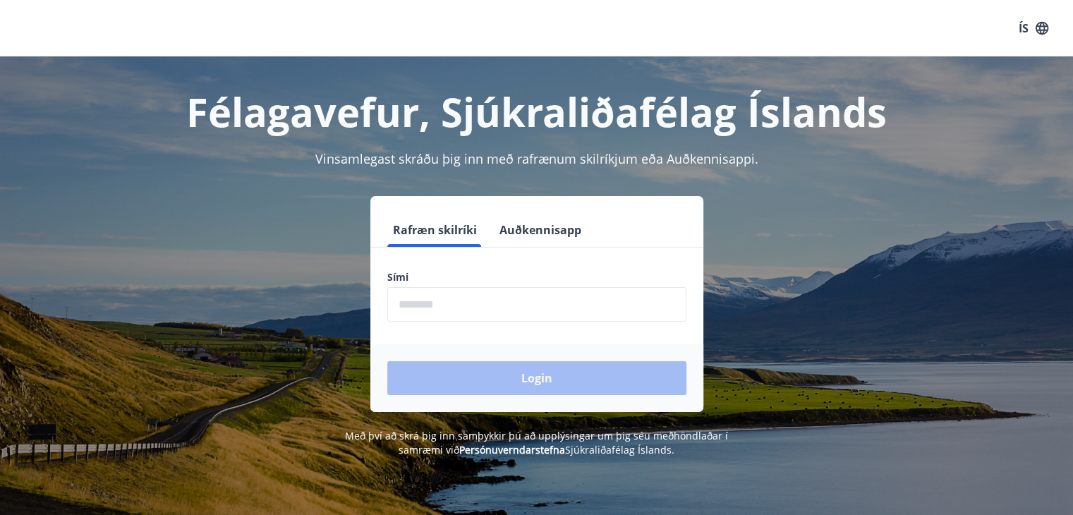
click at [480, 304] on input "phone" at bounding box center [536, 304] width 299 height 35
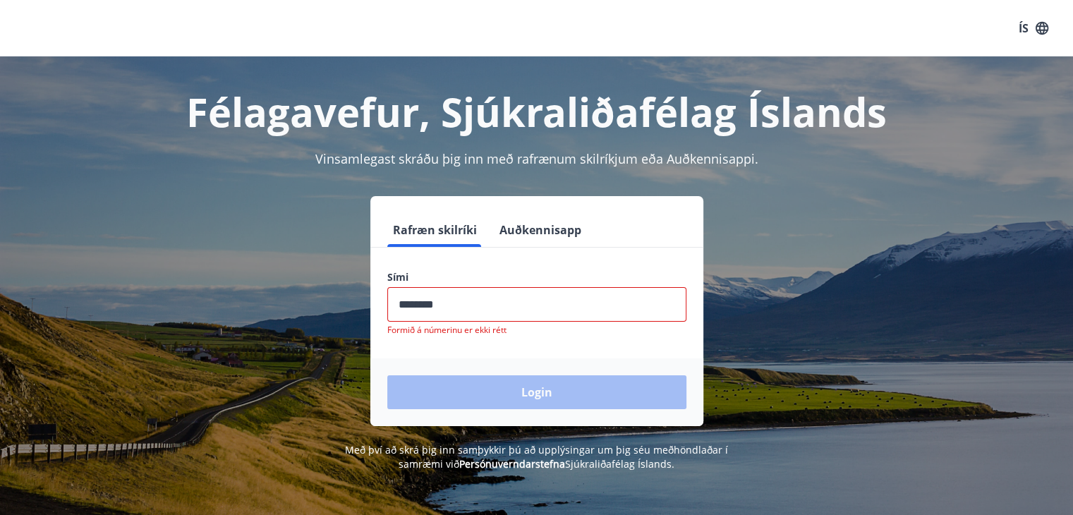
click at [535, 373] on div "Login" at bounding box center [536, 392] width 333 height 68
drag, startPoint x: 451, startPoint y: 306, endPoint x: 390, endPoint y: 306, distance: 61.4
click at [390, 306] on input "phone" at bounding box center [536, 304] width 299 height 35
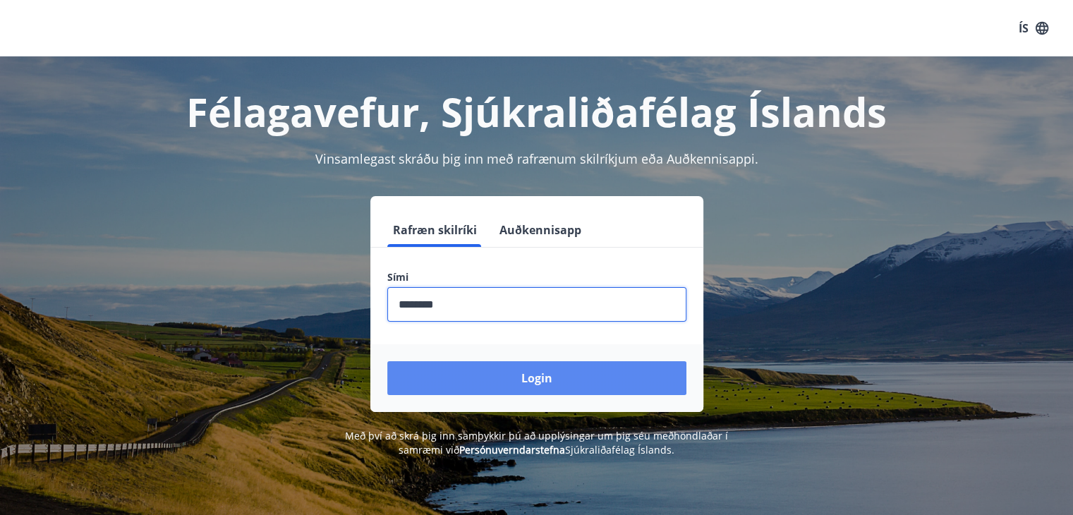
type input "********"
click at [542, 372] on button "Login" at bounding box center [536, 378] width 299 height 34
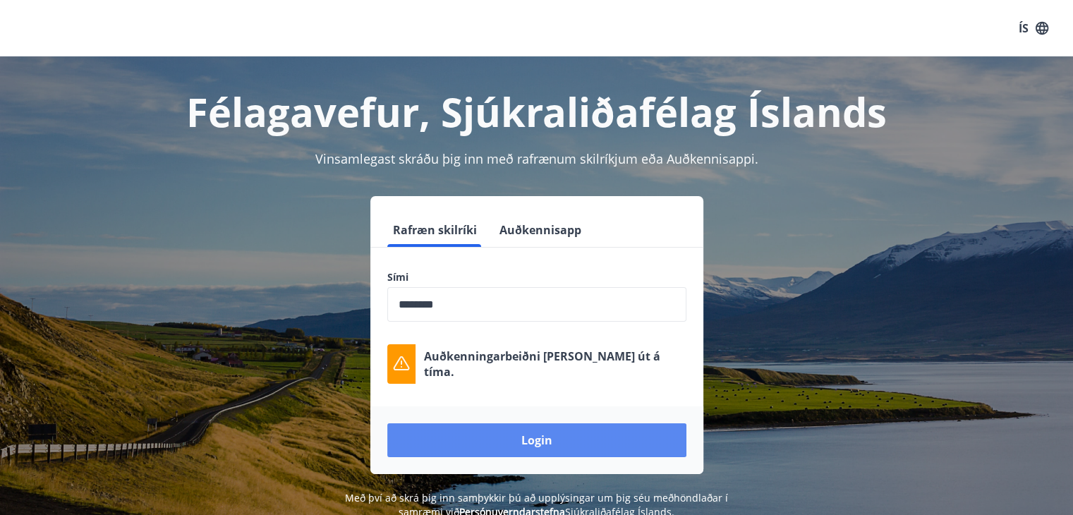
click at [530, 438] on button "Login" at bounding box center [536, 440] width 299 height 34
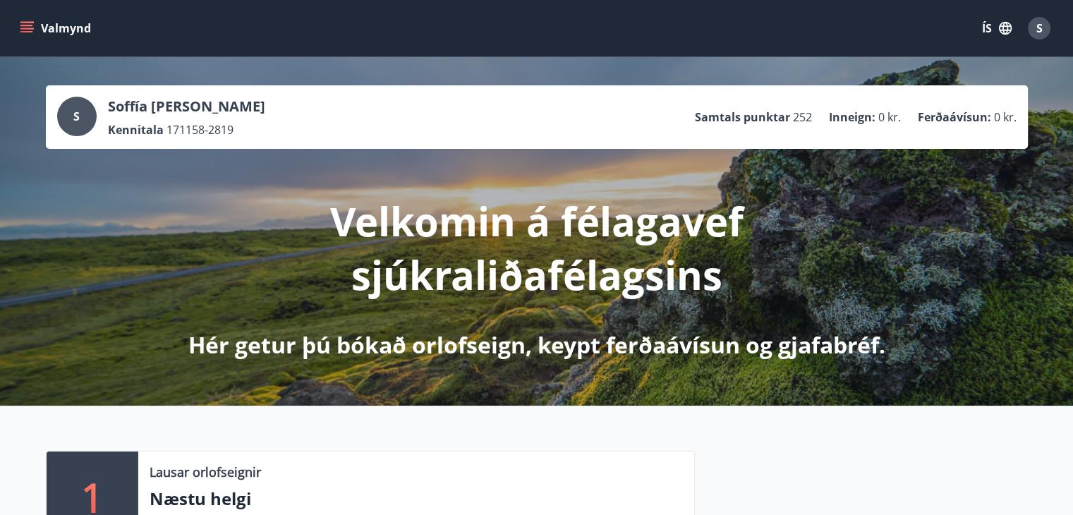
click at [30, 26] on icon "menu" at bounding box center [26, 25] width 13 height 1
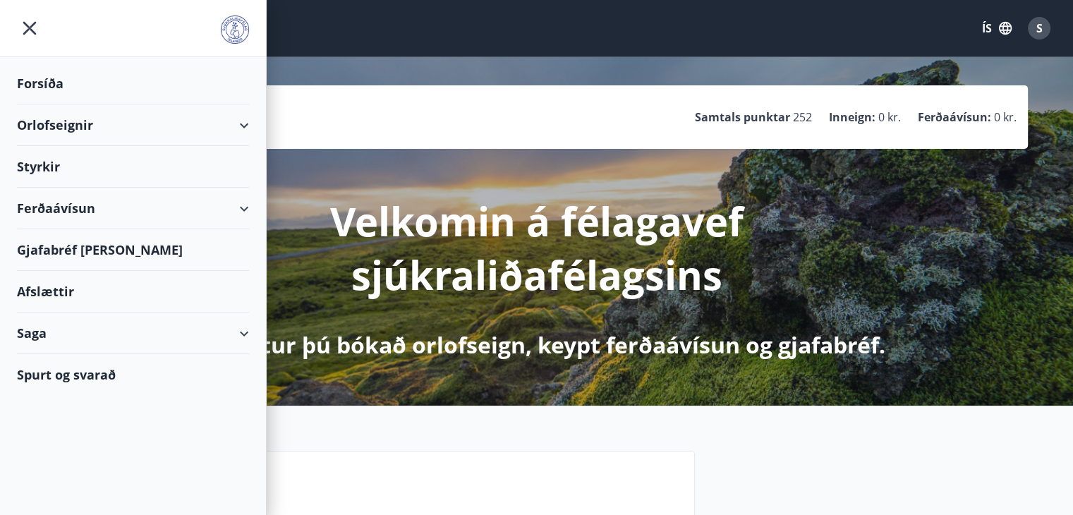
click at [90, 373] on div "Spurt og svarað" at bounding box center [133, 374] width 232 height 41
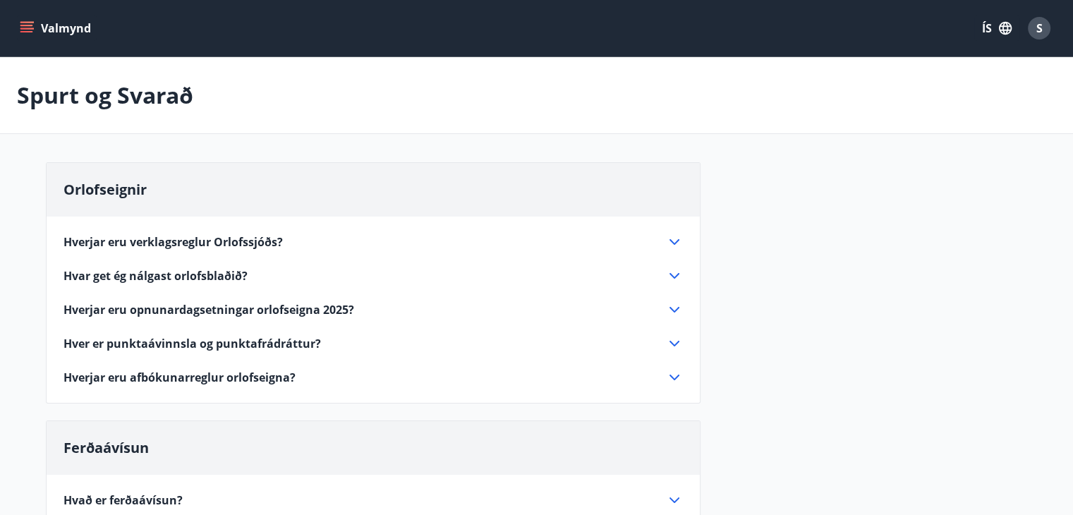
click at [672, 339] on icon at bounding box center [674, 343] width 17 height 17
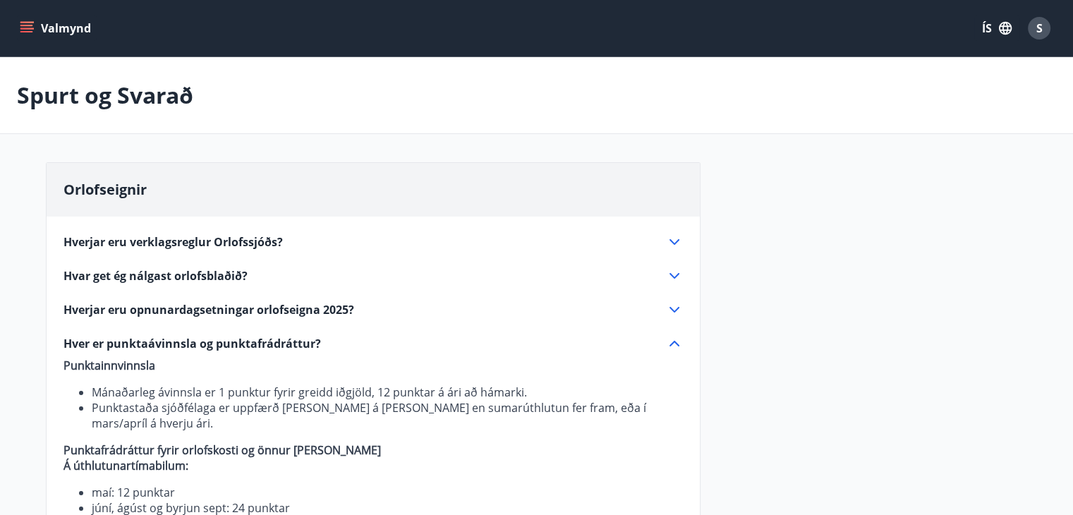
click at [670, 343] on icon at bounding box center [674, 343] width 17 height 17
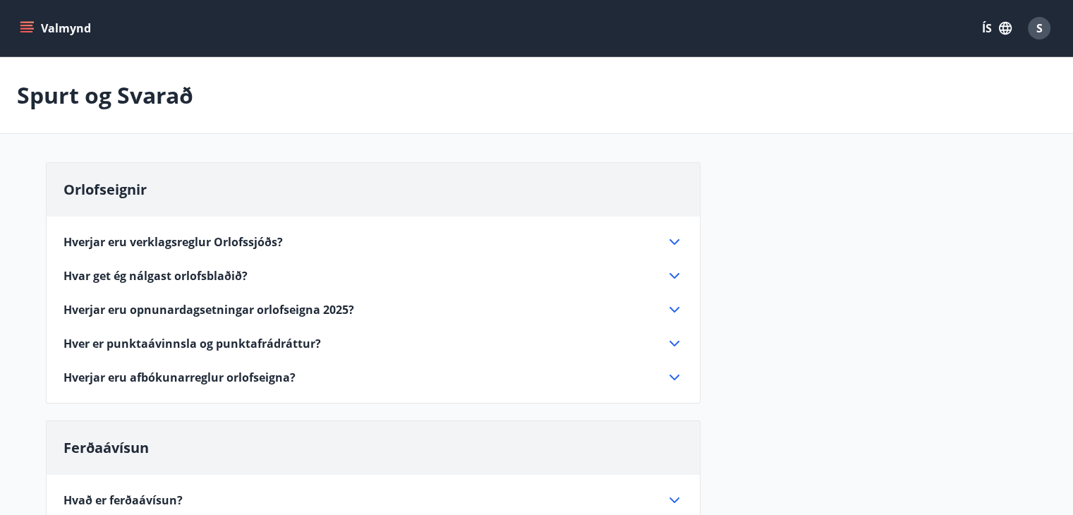
click at [672, 241] on icon at bounding box center [674, 242] width 10 height 6
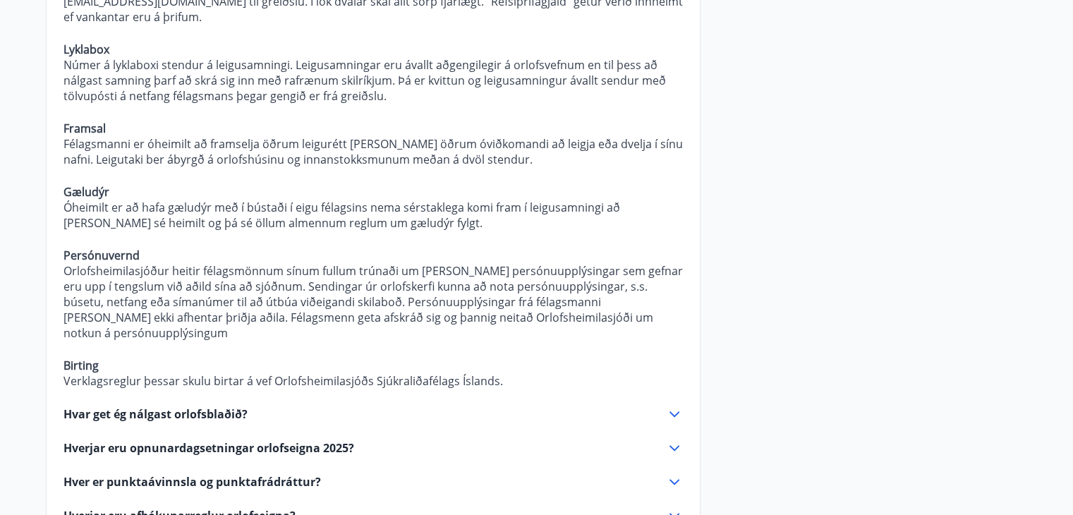
scroll to position [1622, 0]
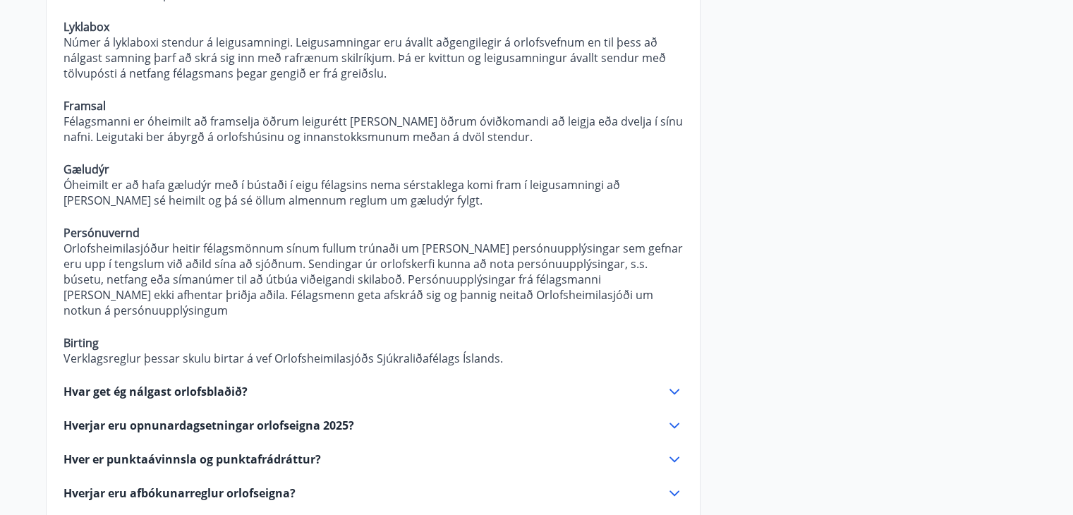
click at [673, 485] on icon at bounding box center [674, 493] width 17 height 17
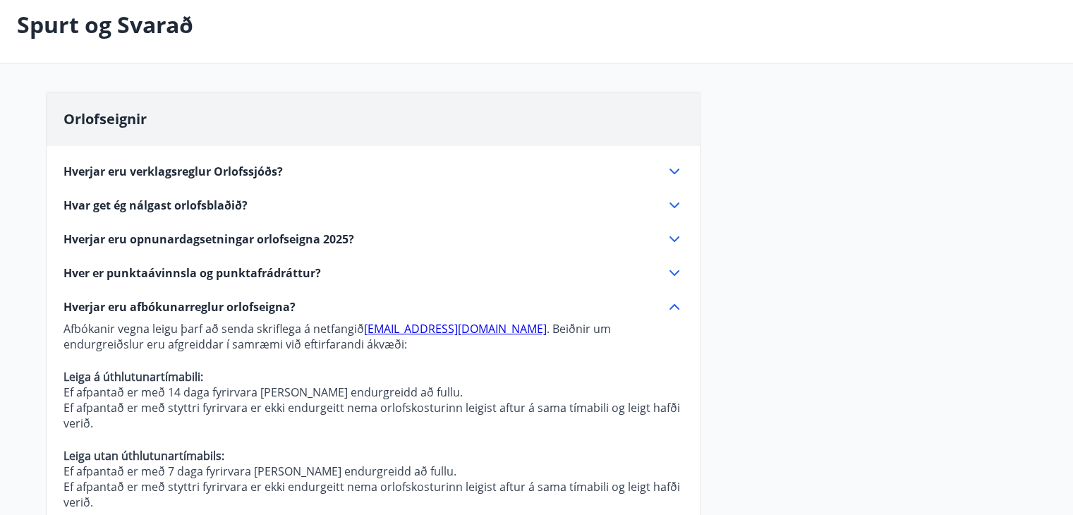
scroll to position [141, 0]
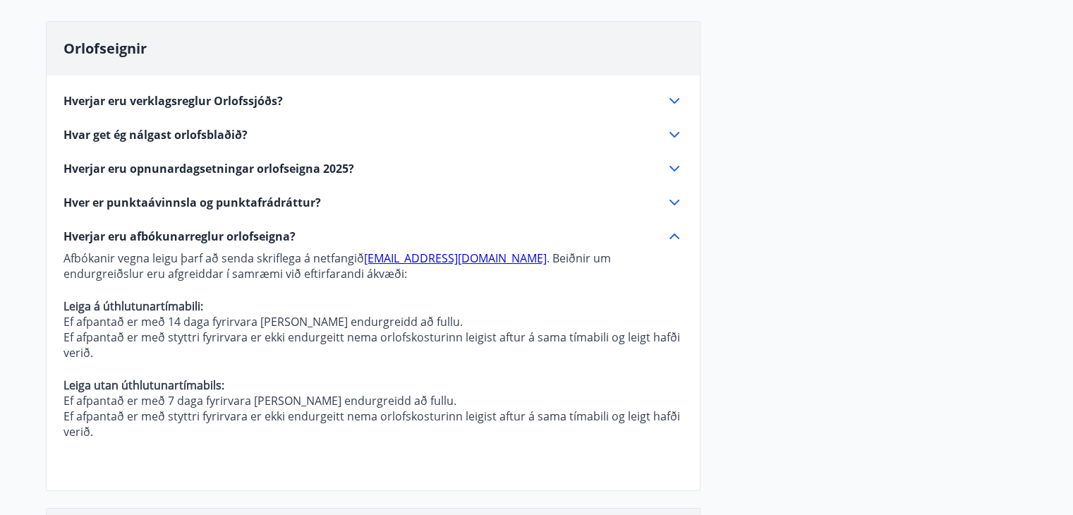
click at [674, 235] on icon at bounding box center [674, 236] width 10 height 6
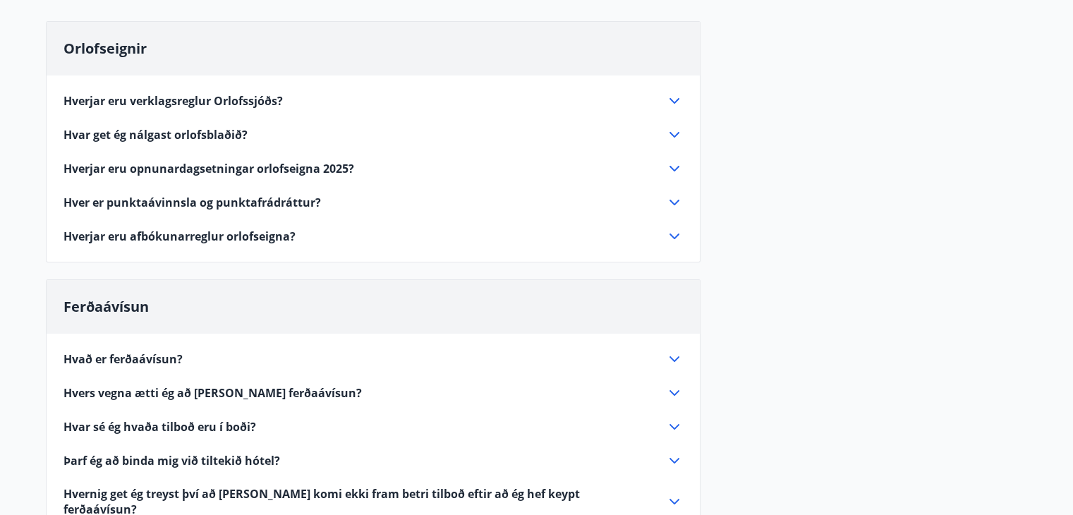
scroll to position [71, 0]
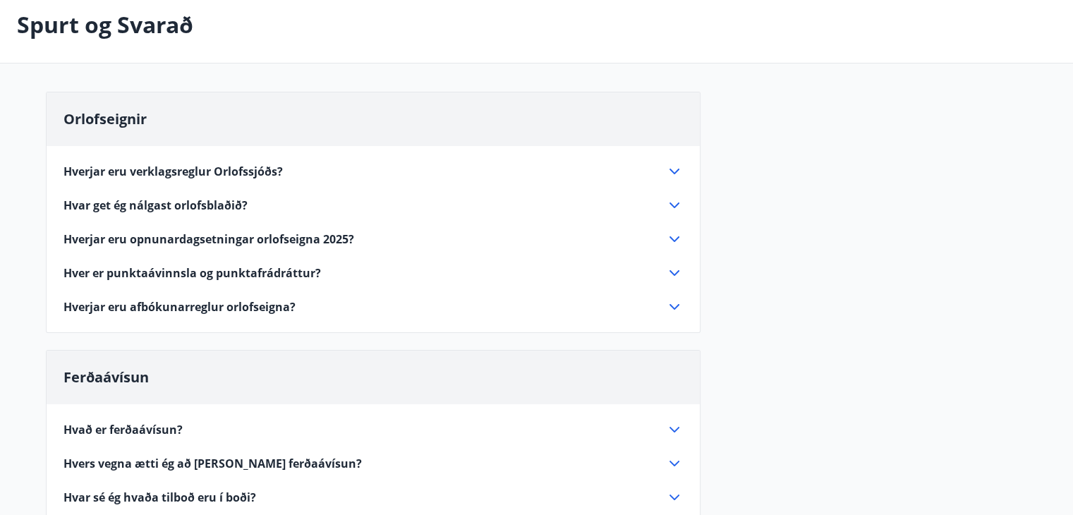
click at [674, 304] on icon at bounding box center [674, 306] width 17 height 17
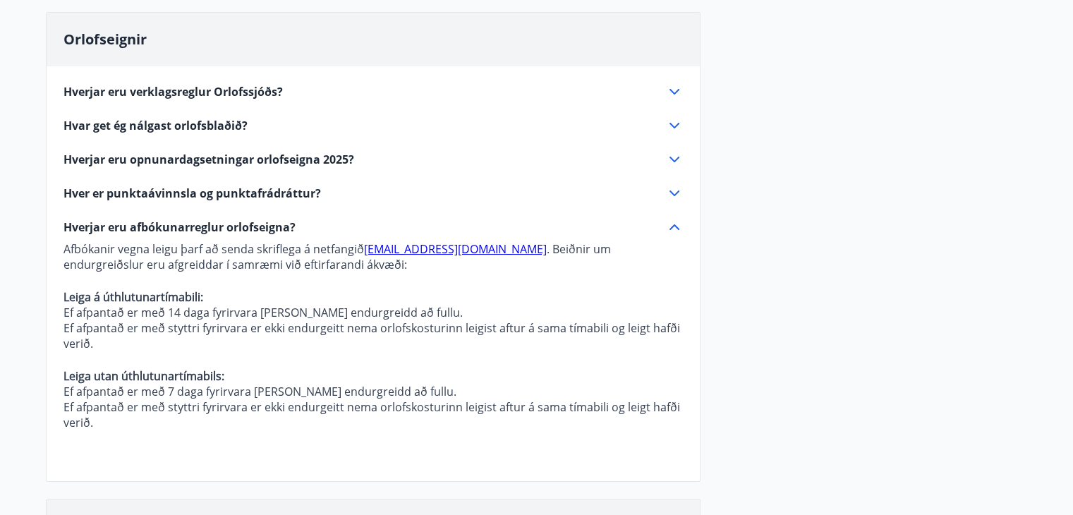
scroll to position [141, 0]
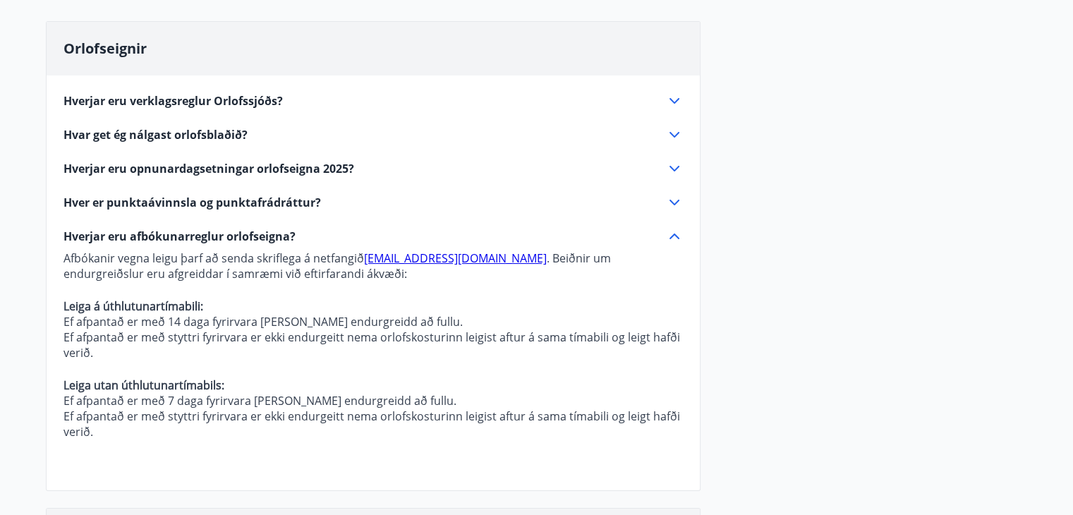
click at [677, 233] on icon at bounding box center [674, 236] width 17 height 17
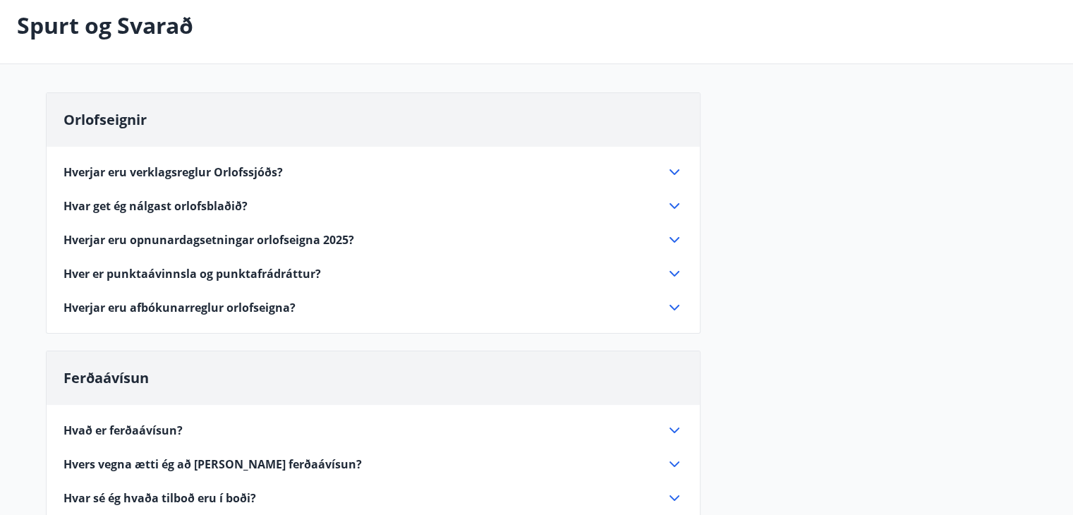
scroll to position [61, 0]
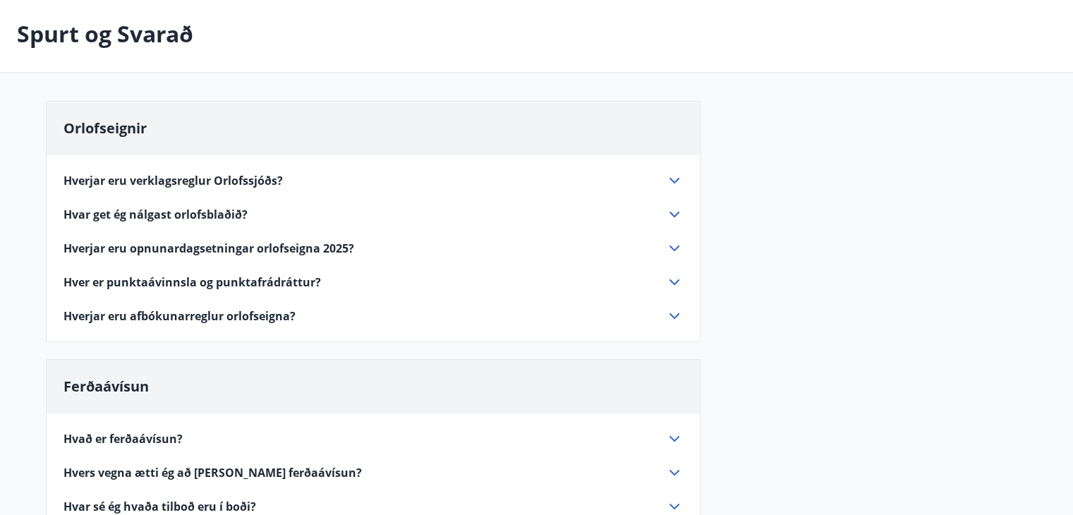
click at [672, 174] on icon at bounding box center [674, 180] width 17 height 17
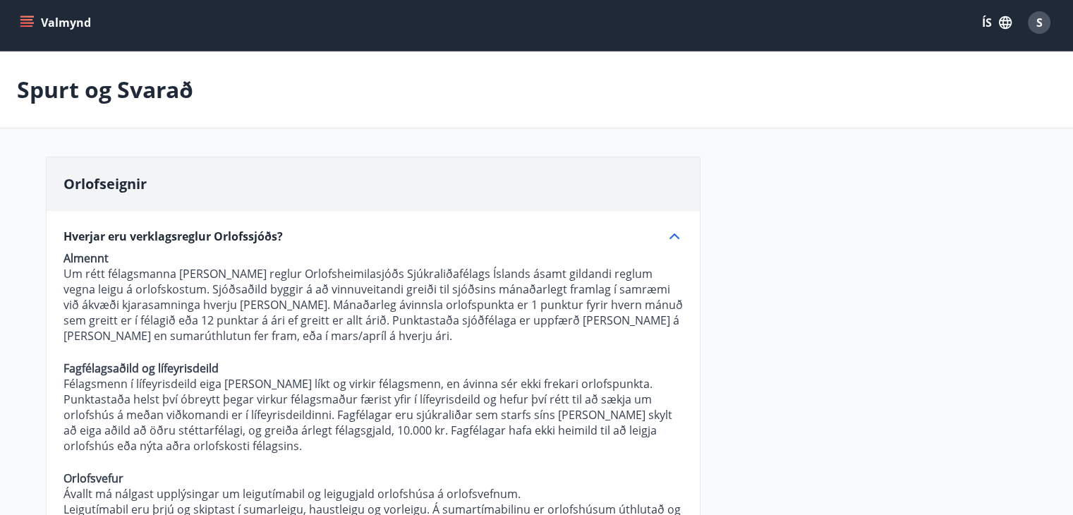
scroll to position [0, 0]
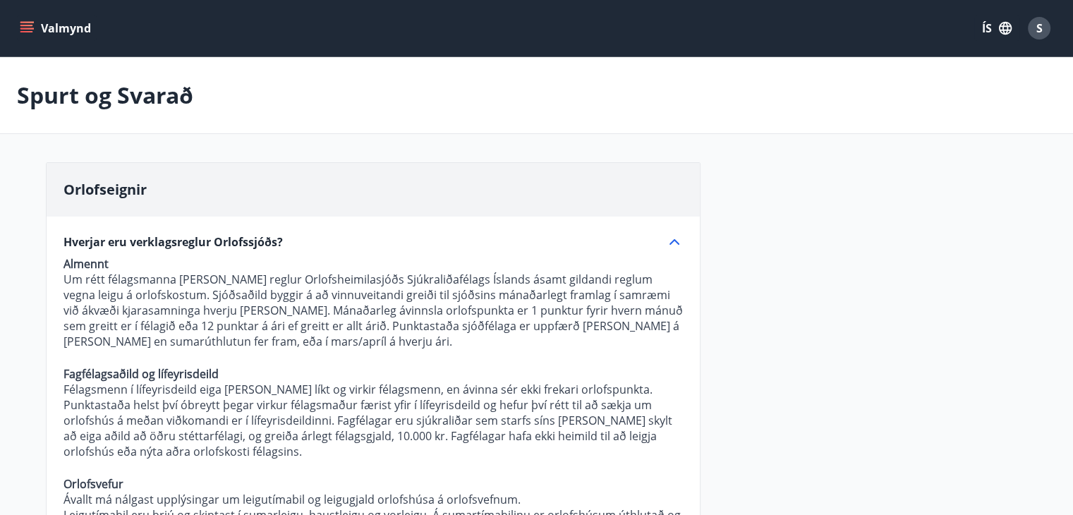
click at [30, 29] on icon "menu" at bounding box center [27, 28] width 14 height 14
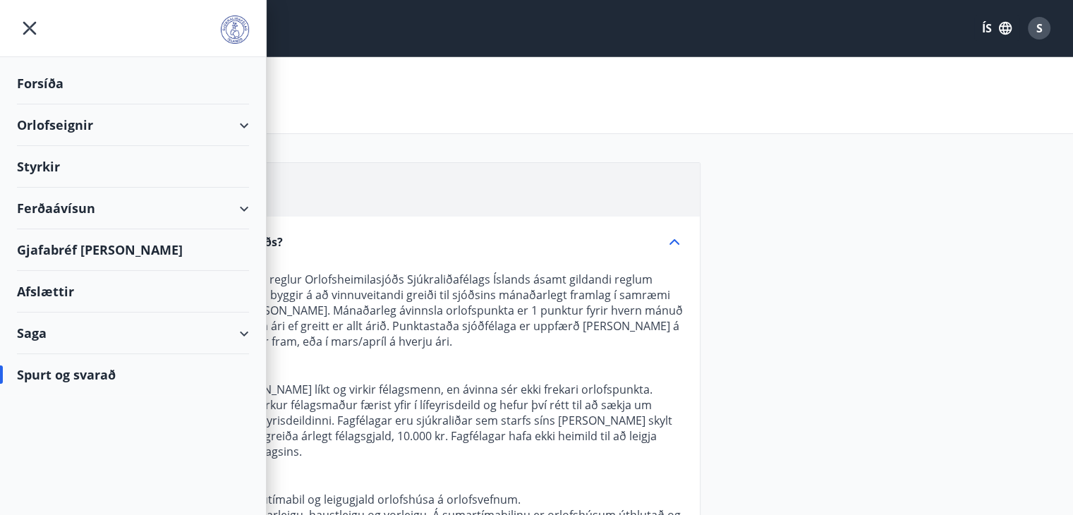
click at [138, 375] on div "Spurt og svarað" at bounding box center [133, 374] width 232 height 41
click at [75, 372] on div "Spurt og svarað" at bounding box center [133, 374] width 232 height 41
click at [245, 334] on div "Saga" at bounding box center [133, 333] width 232 height 42
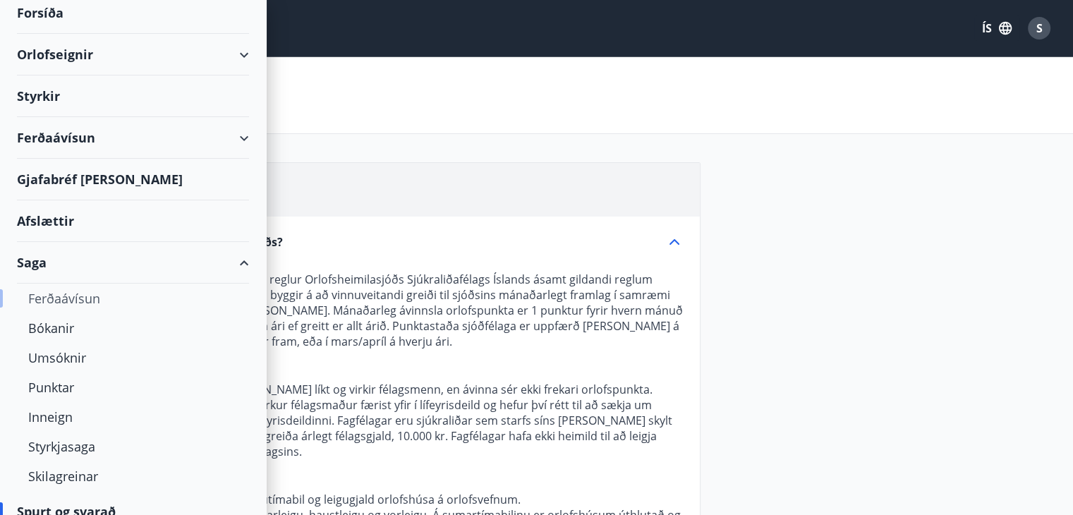
scroll to position [87, 0]
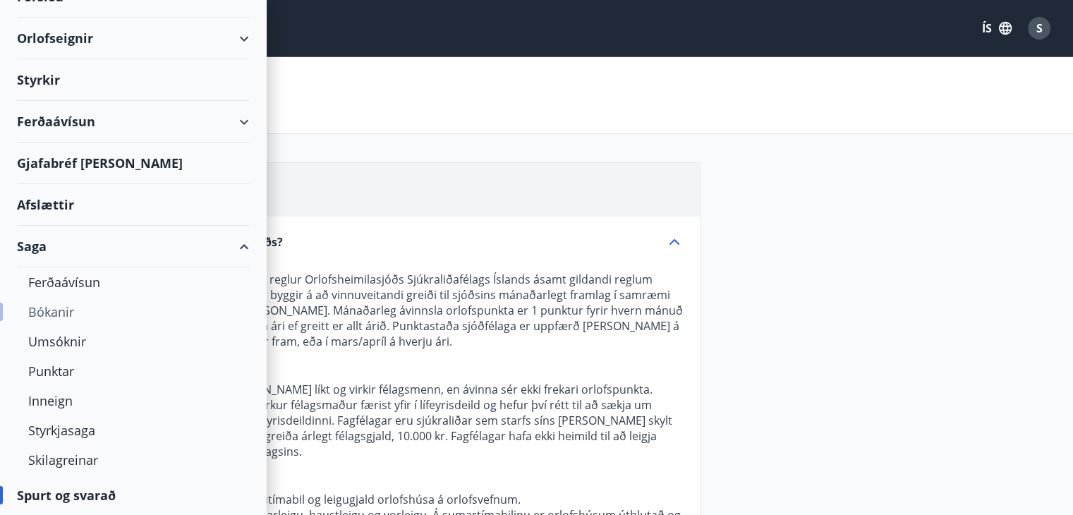
click at [65, 308] on div "Bókanir" at bounding box center [133, 312] width 210 height 30
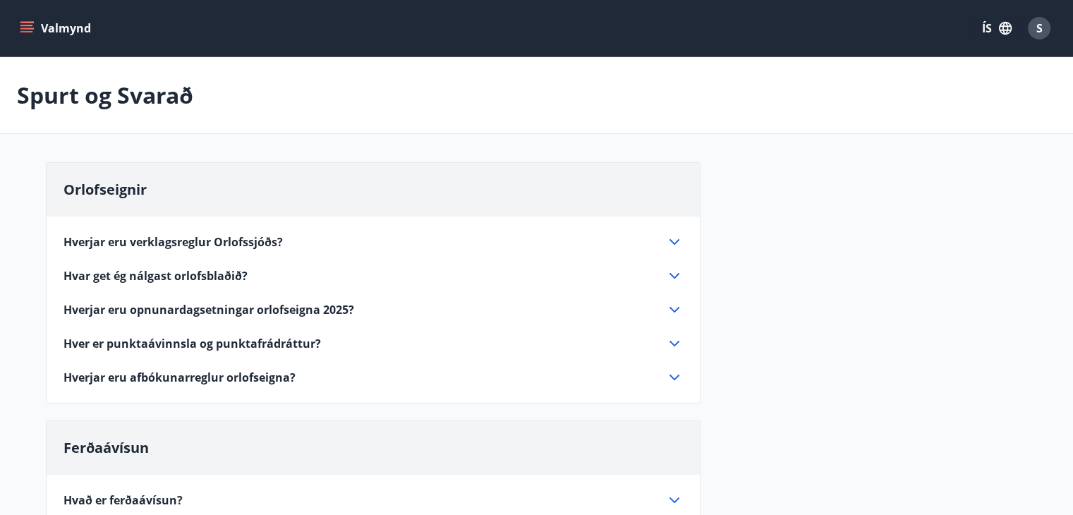
click at [24, 26] on icon "menu" at bounding box center [27, 28] width 14 height 14
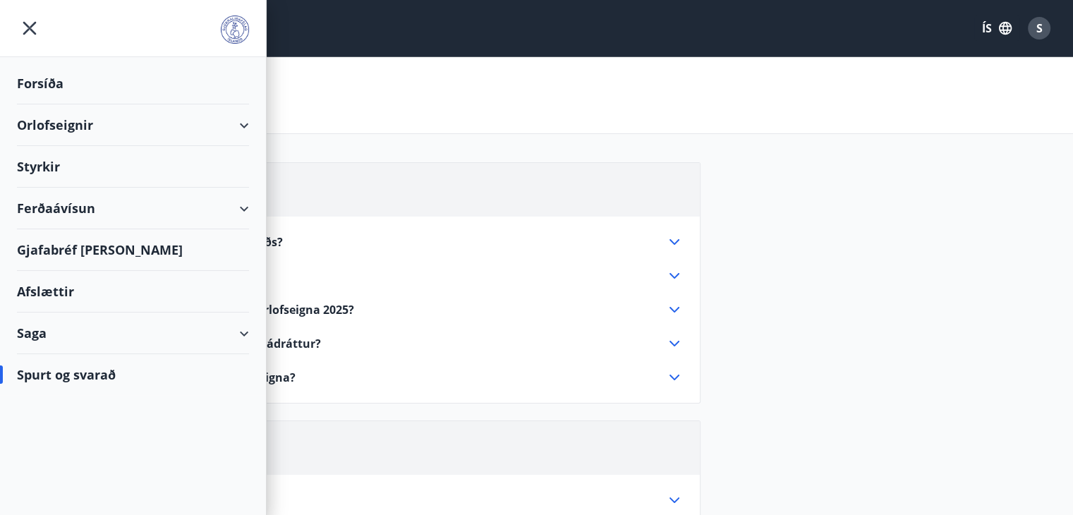
click at [236, 118] on div "Orlofseignir" at bounding box center [133, 125] width 232 height 42
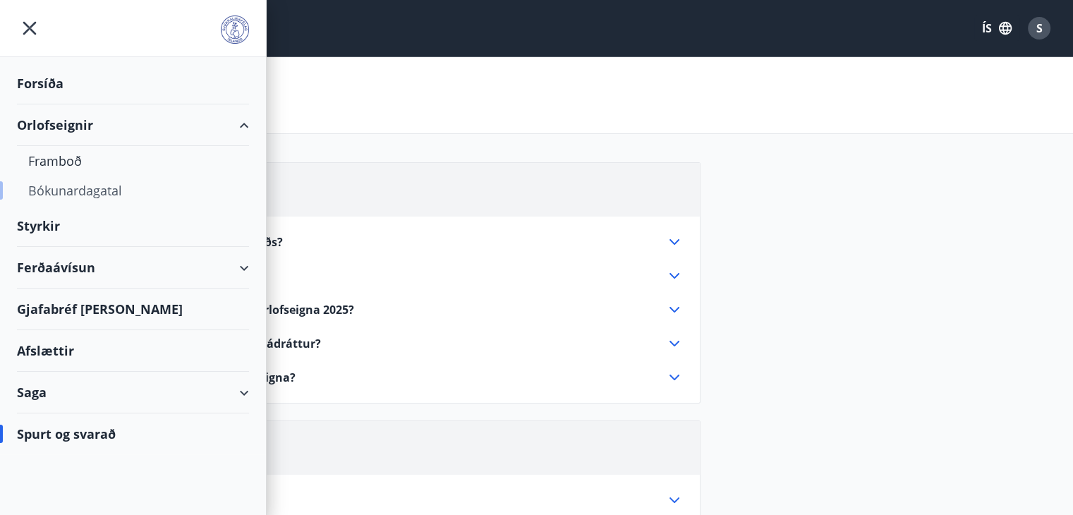
click at [107, 190] on div "Bókunardagatal" at bounding box center [133, 191] width 210 height 30
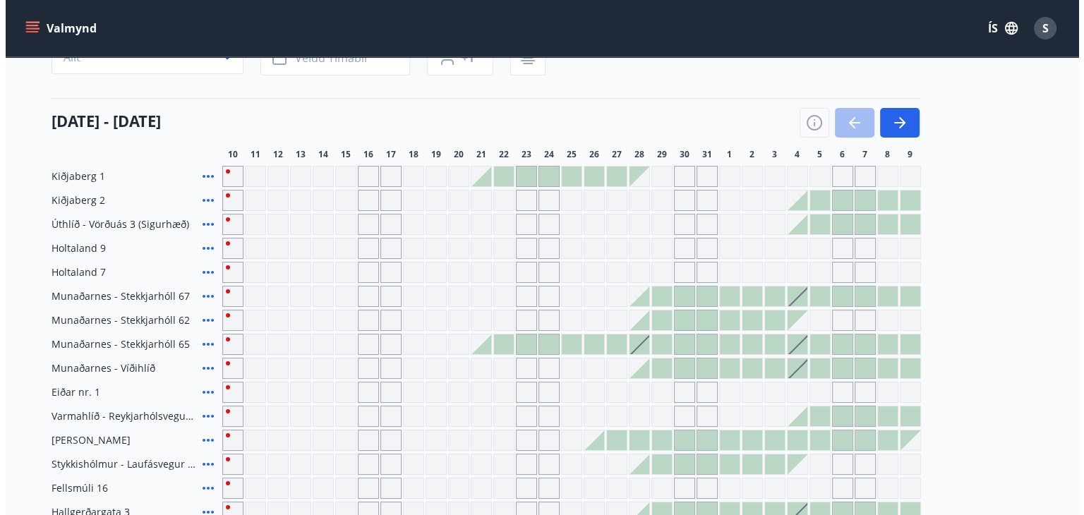
scroll to position [212, 0]
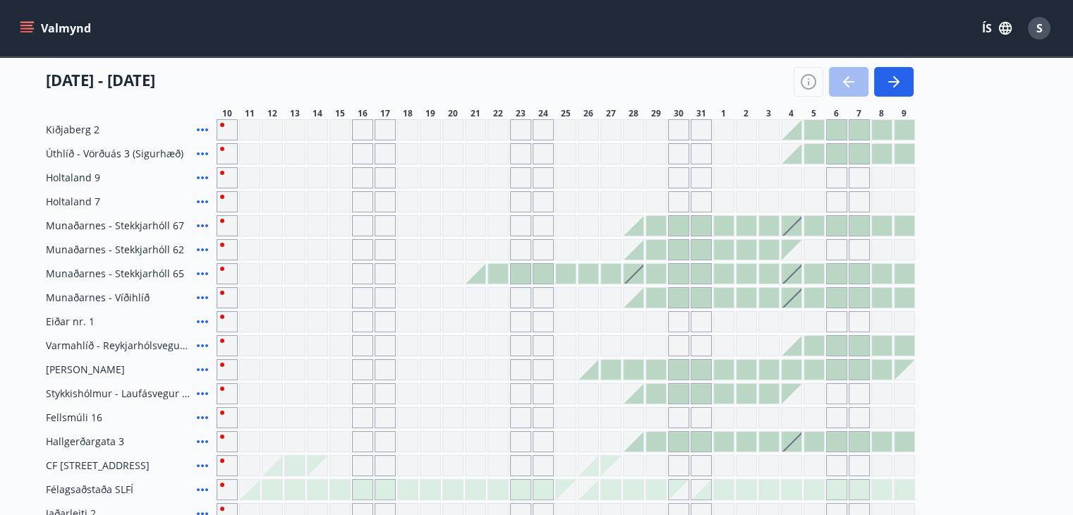
click at [207, 344] on icon at bounding box center [202, 345] width 17 height 17
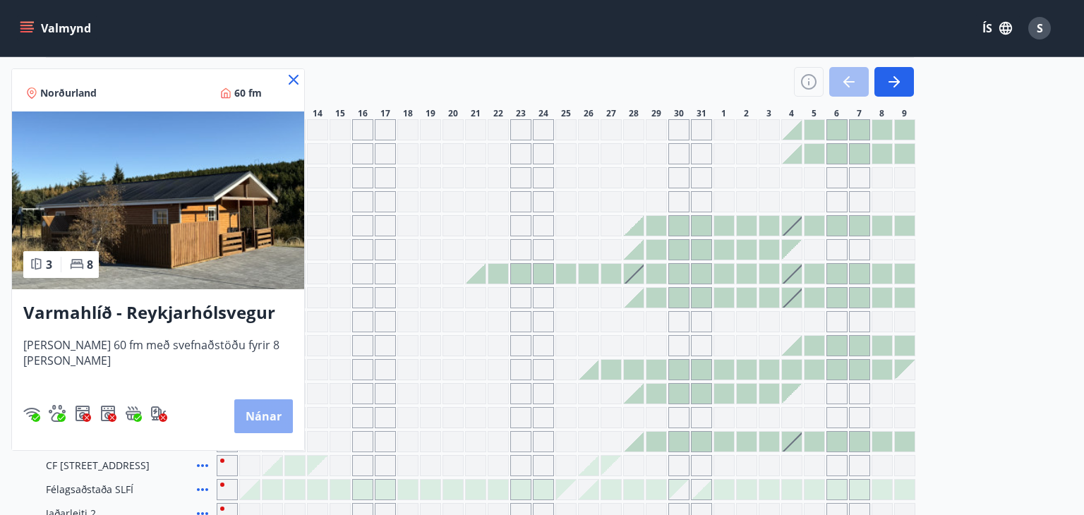
click at [254, 413] on button "Nánar" at bounding box center [263, 416] width 59 height 34
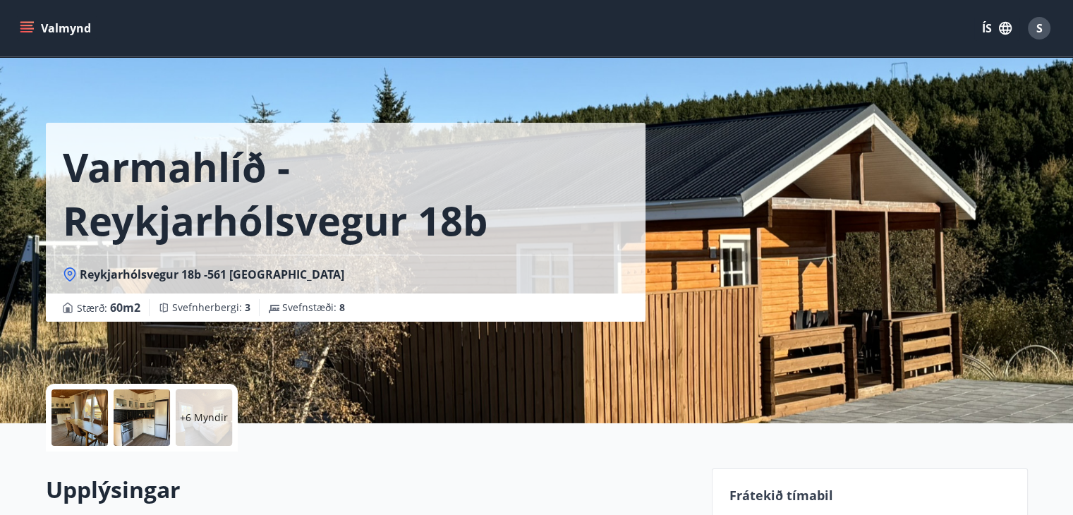
click at [210, 423] on p "+6 Myndir" at bounding box center [204, 418] width 48 height 14
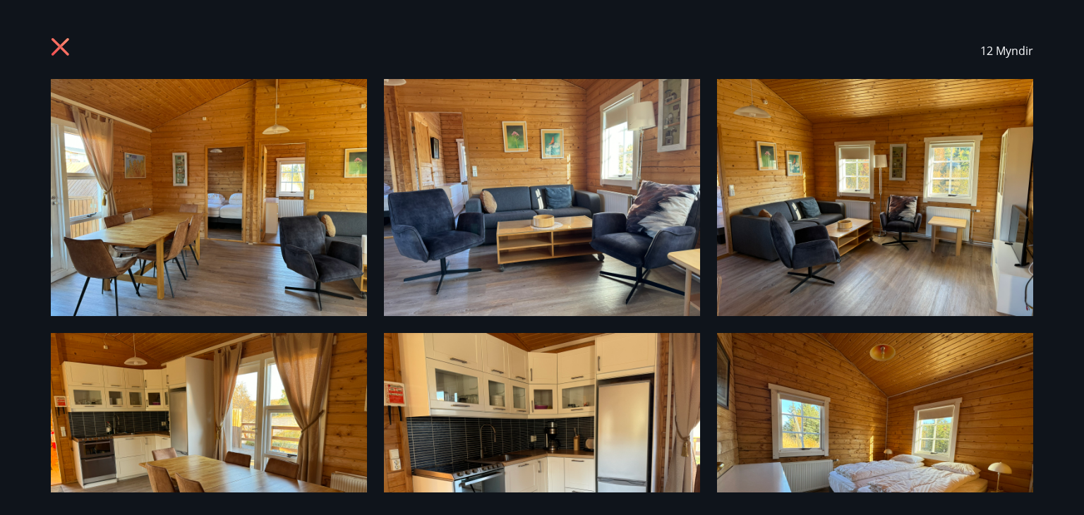
click at [63, 43] on icon at bounding box center [60, 47] width 18 height 18
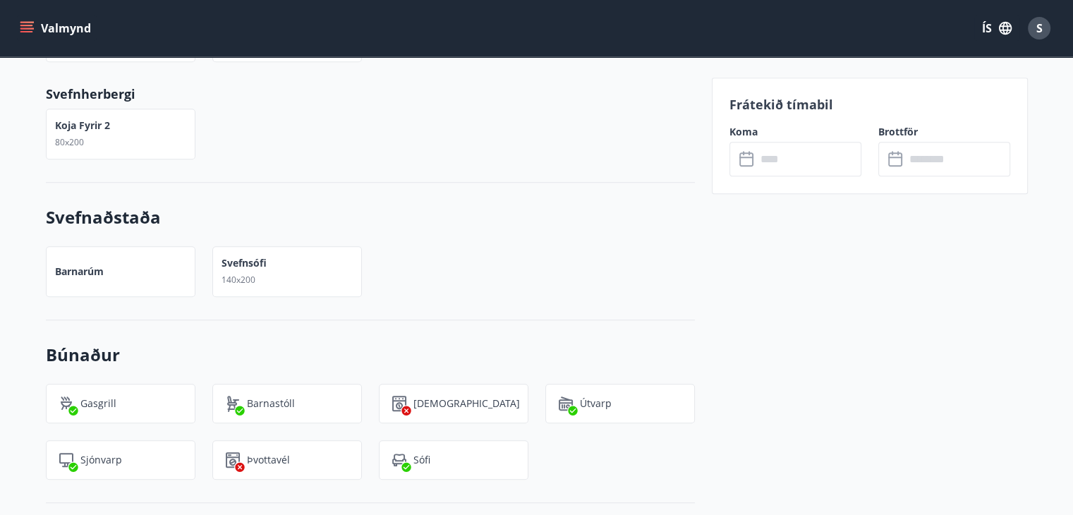
scroll to position [1129, 0]
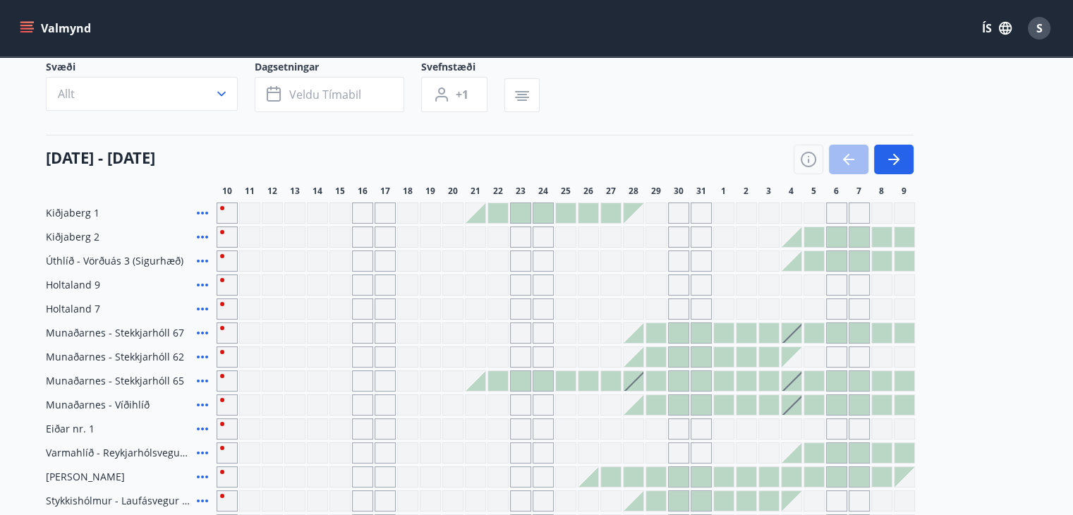
scroll to position [395, 0]
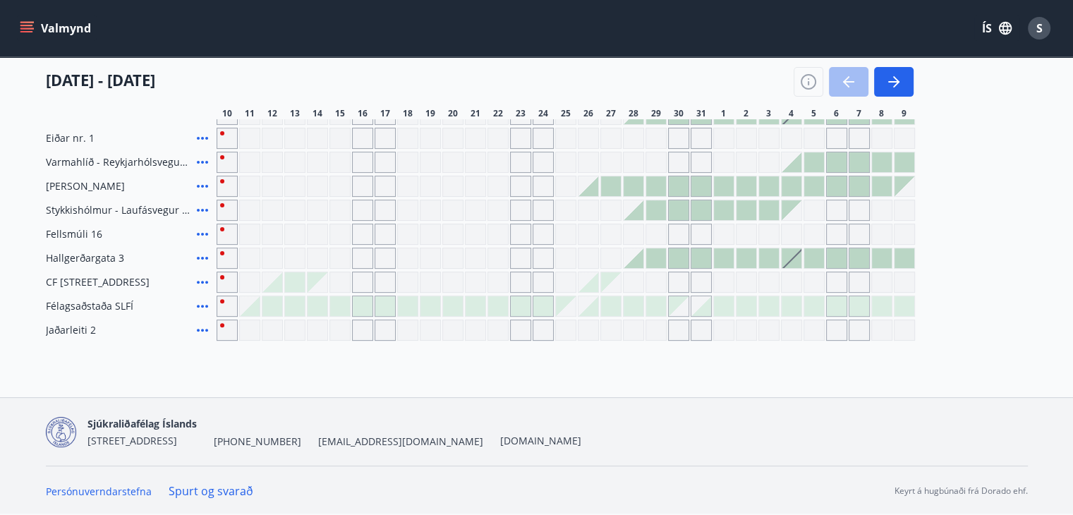
click at [817, 163] on div at bounding box center [814, 162] width 20 height 20
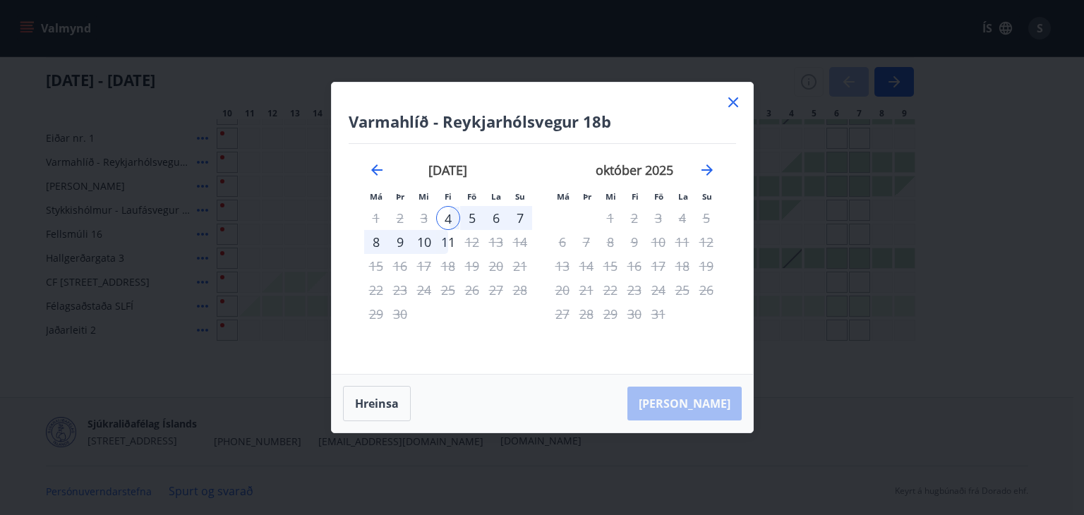
click at [730, 102] on icon at bounding box center [732, 102] width 17 height 17
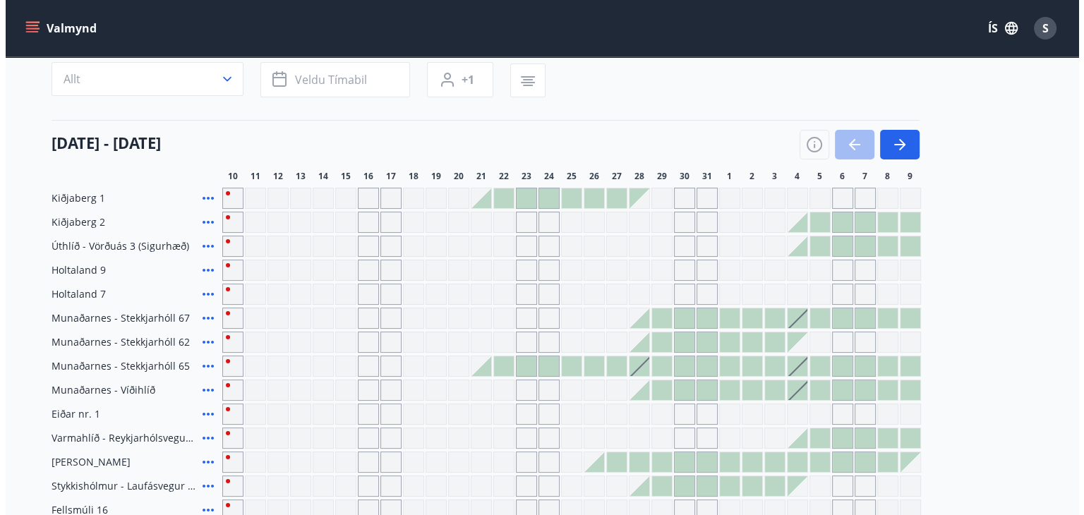
scroll to position [42, 0]
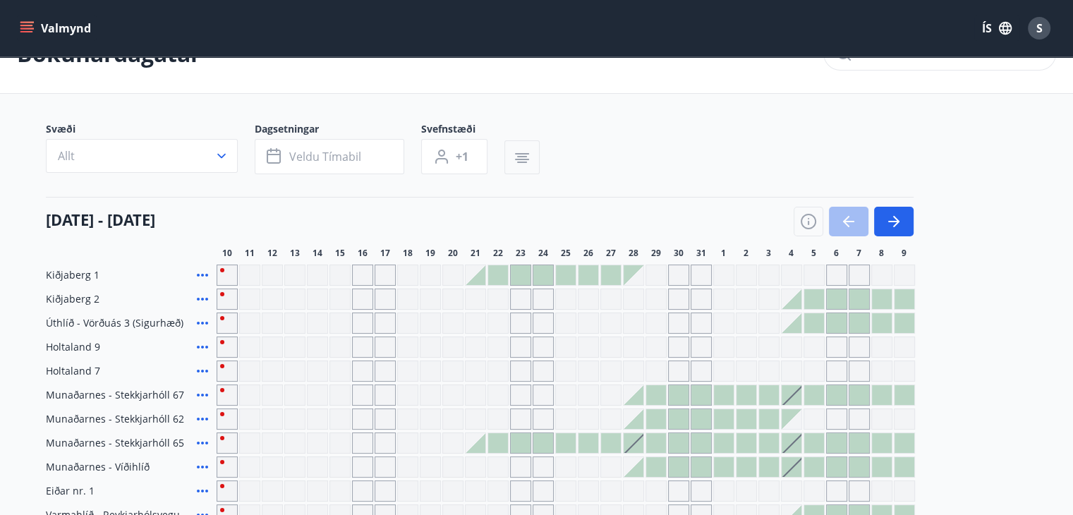
click at [526, 154] on icon "button" at bounding box center [522, 158] width 17 height 17
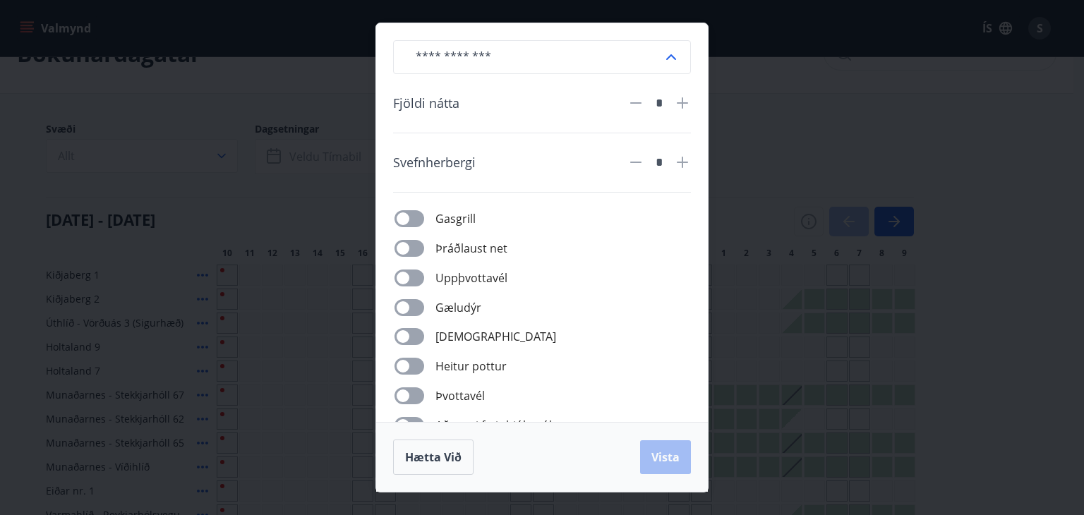
click at [673, 53] on icon at bounding box center [670, 57] width 17 height 17
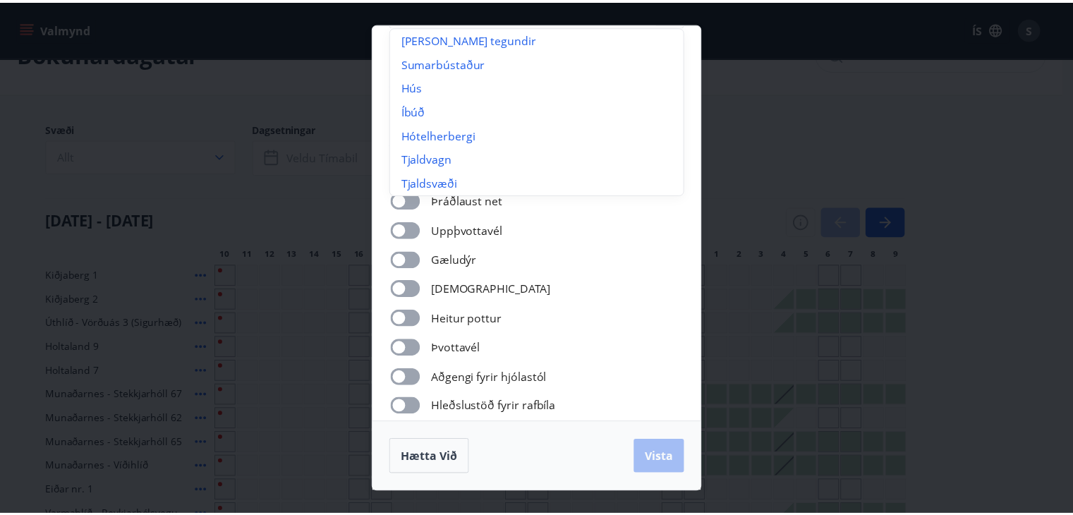
scroll to position [0, 0]
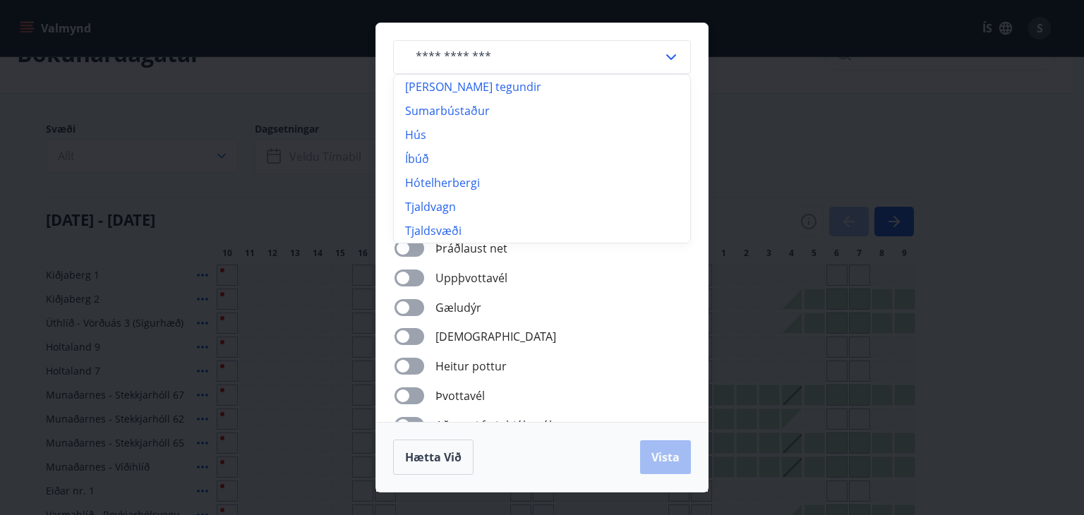
click at [993, 133] on div "​ [PERSON_NAME] tegundir Sumarbústaður Hús Íbúð Hótelherbergi Tjaldvagn Tjaldsv…" at bounding box center [542, 257] width 1084 height 515
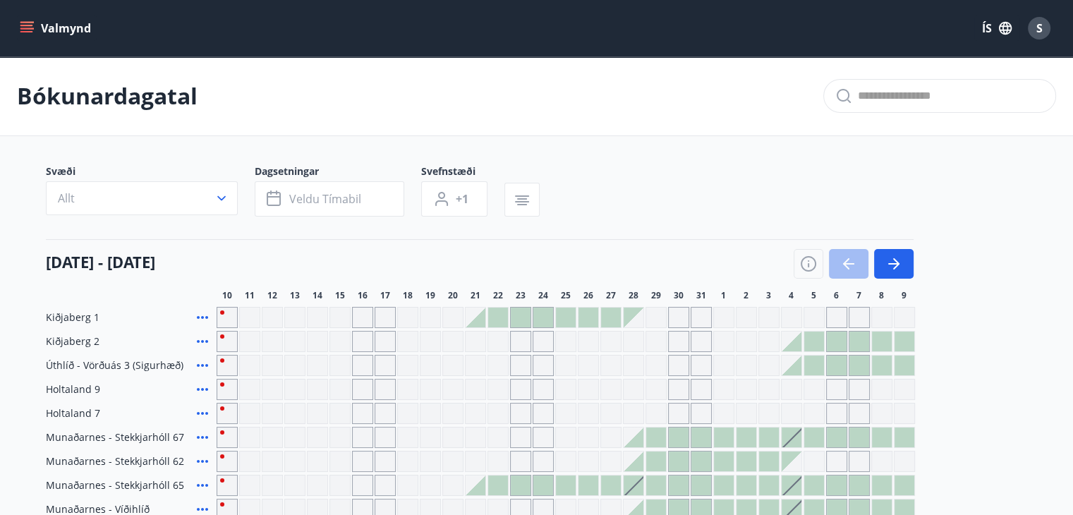
click at [31, 27] on icon "menu" at bounding box center [27, 28] width 14 height 14
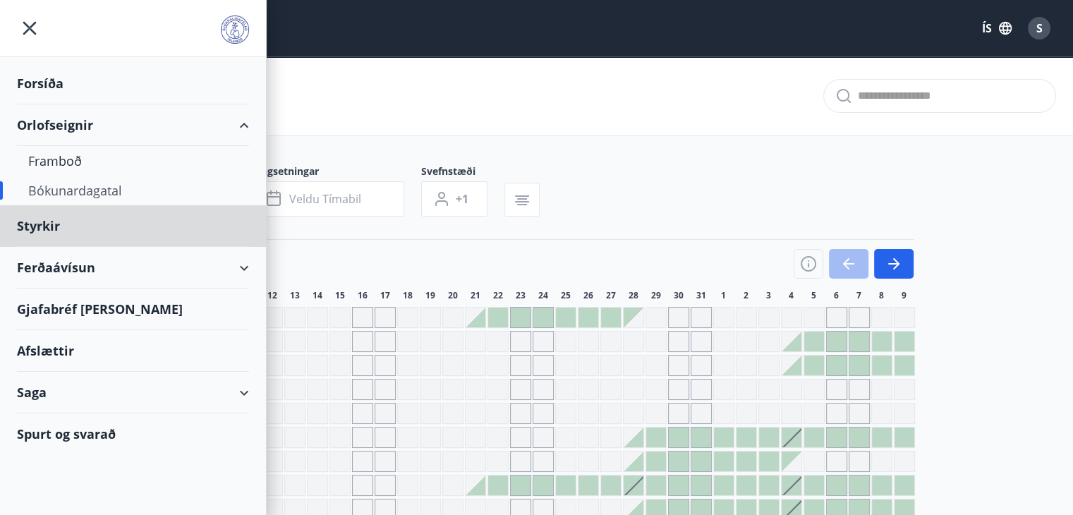
click at [41, 79] on div "Forsíða" at bounding box center [133, 84] width 232 height 42
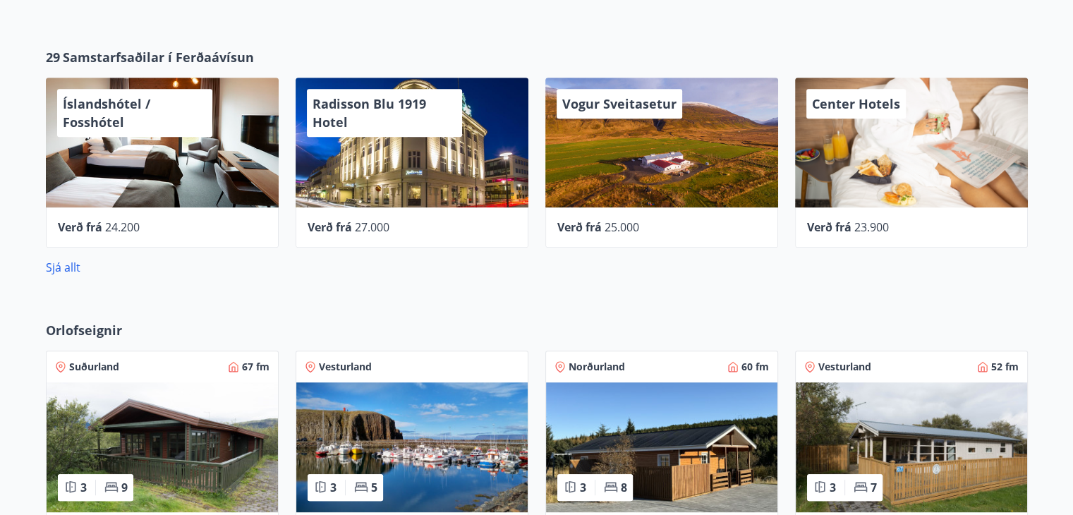
scroll to position [655, 0]
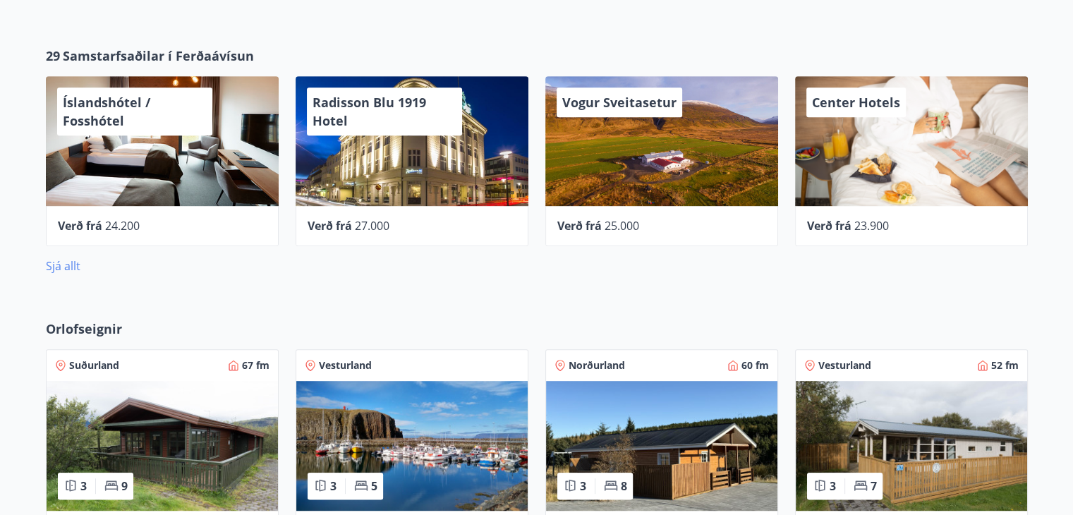
click at [72, 265] on link "Sjá allt" at bounding box center [63, 266] width 35 height 16
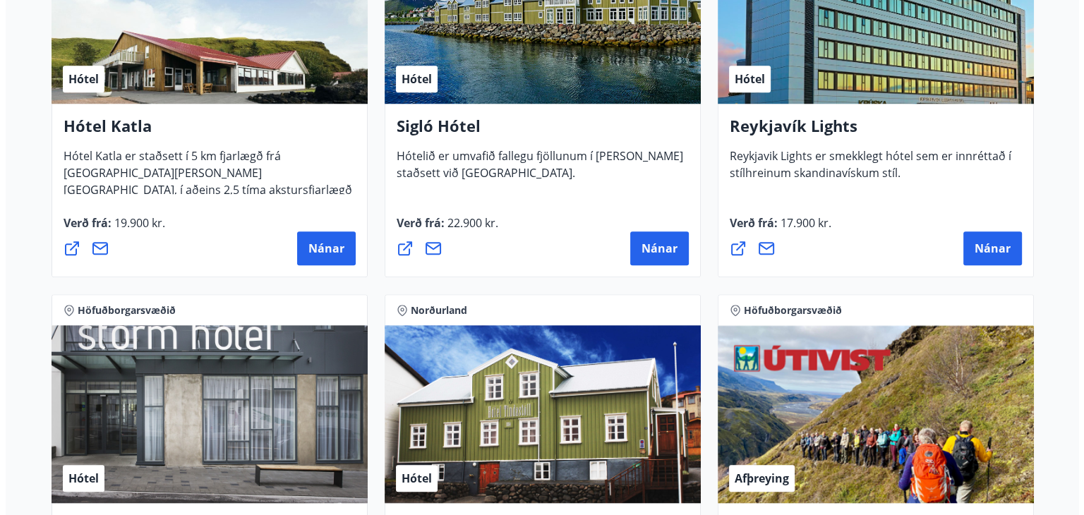
scroll to position [1191, 0]
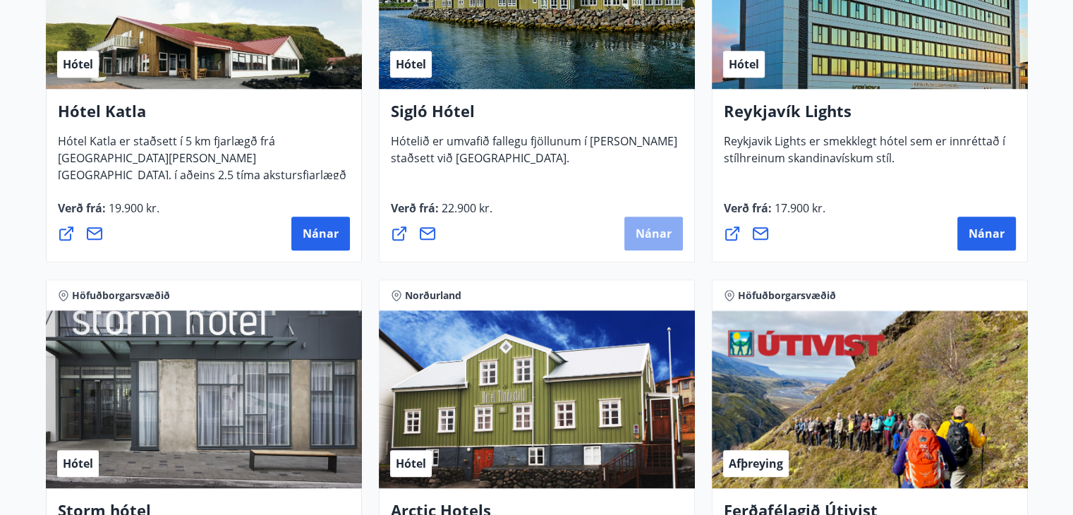
click at [659, 227] on span "Nánar" at bounding box center [654, 234] width 36 height 16
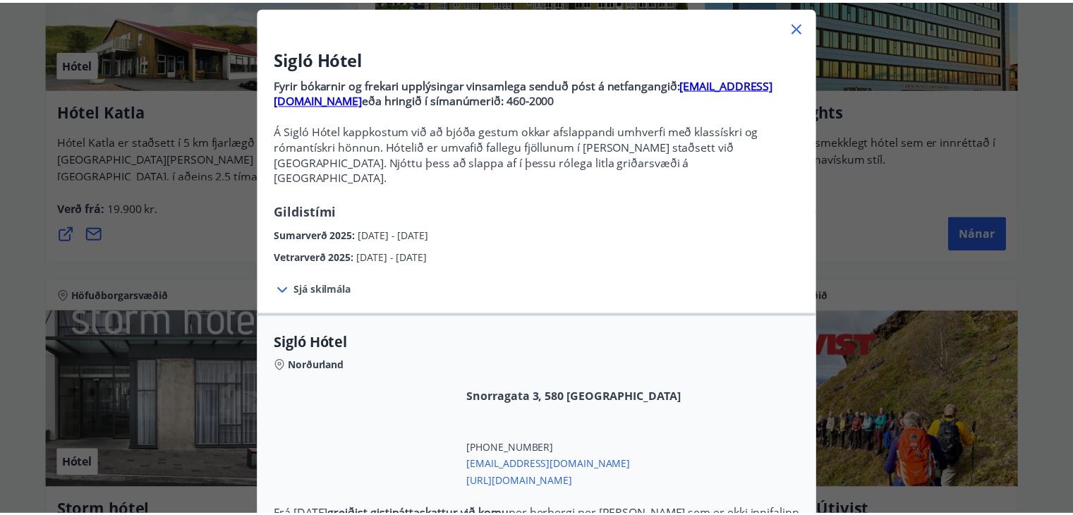
scroll to position [0, 0]
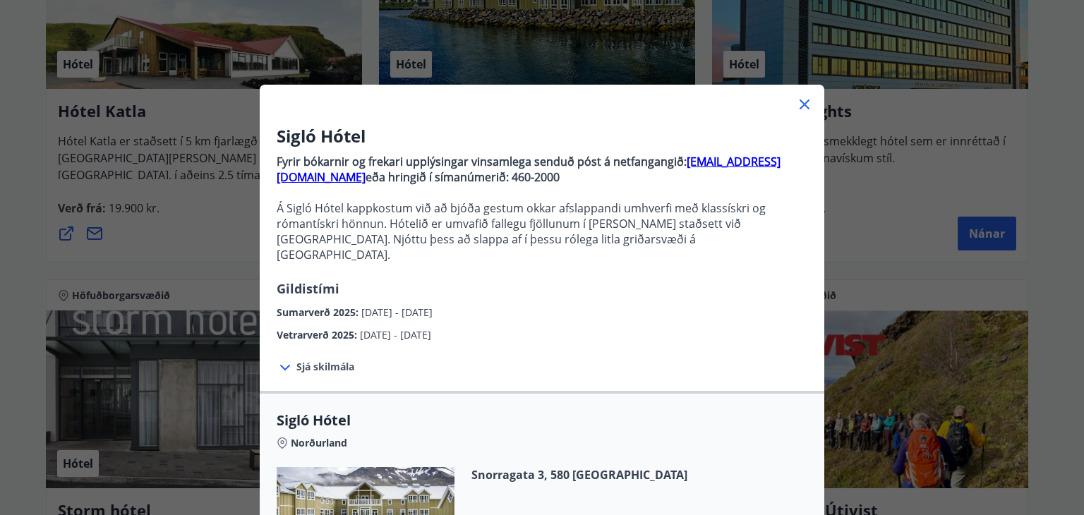
click at [799, 111] on icon at bounding box center [804, 104] width 17 height 17
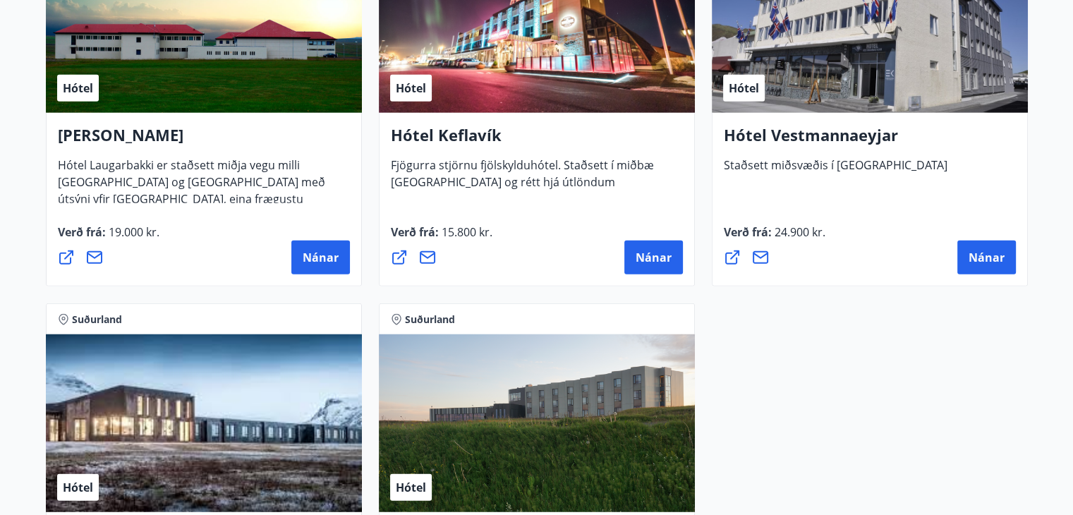
scroll to position [3563, 0]
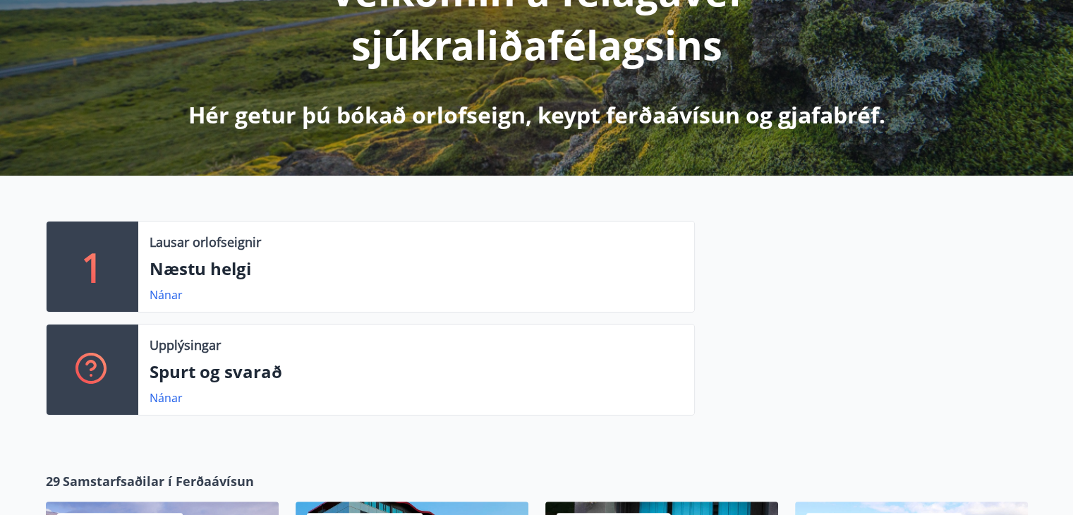
scroll to position [282, 0]
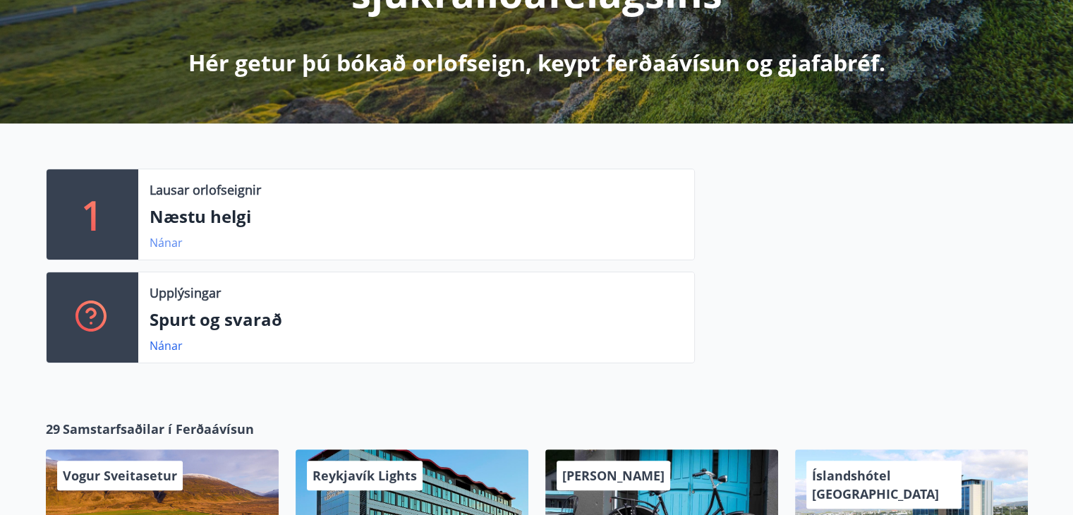
click at [164, 241] on link "Nánar" at bounding box center [166, 243] width 33 height 16
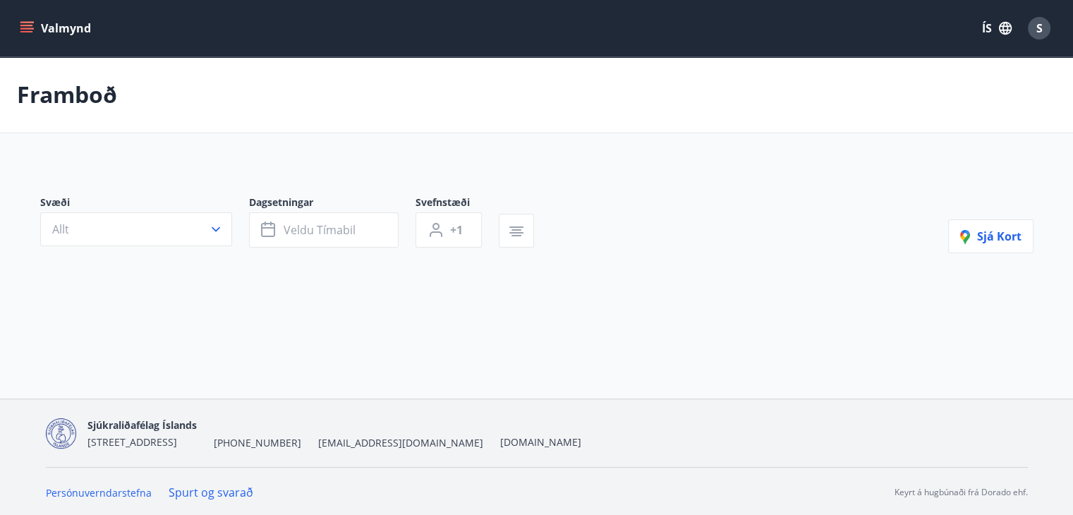
type input "*"
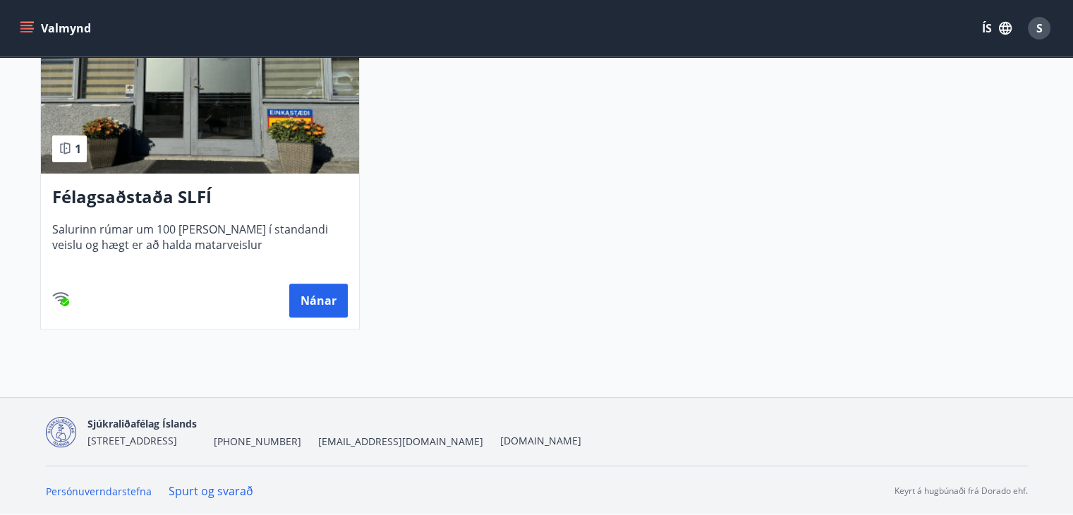
scroll to position [111, 0]
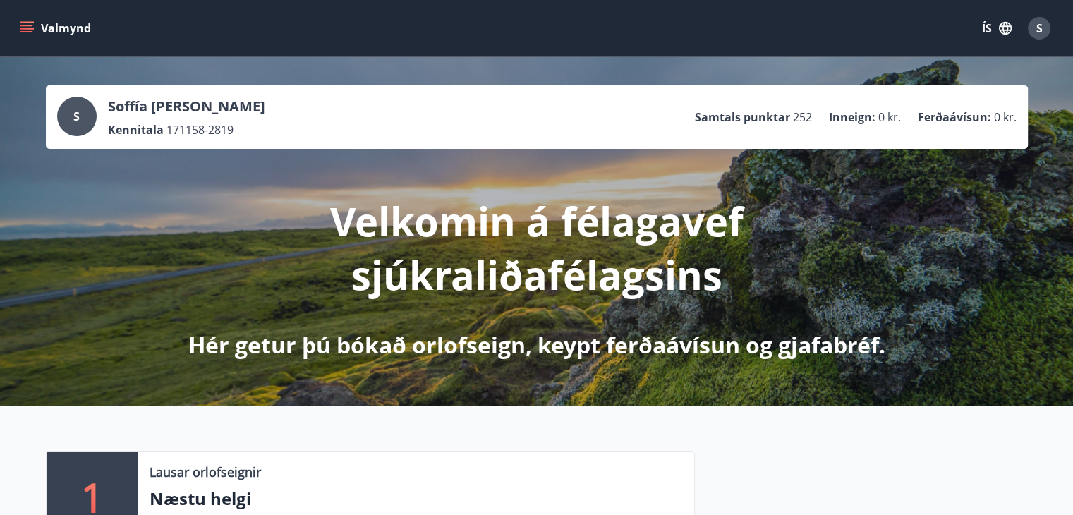
click at [28, 23] on icon "menu" at bounding box center [27, 28] width 14 height 14
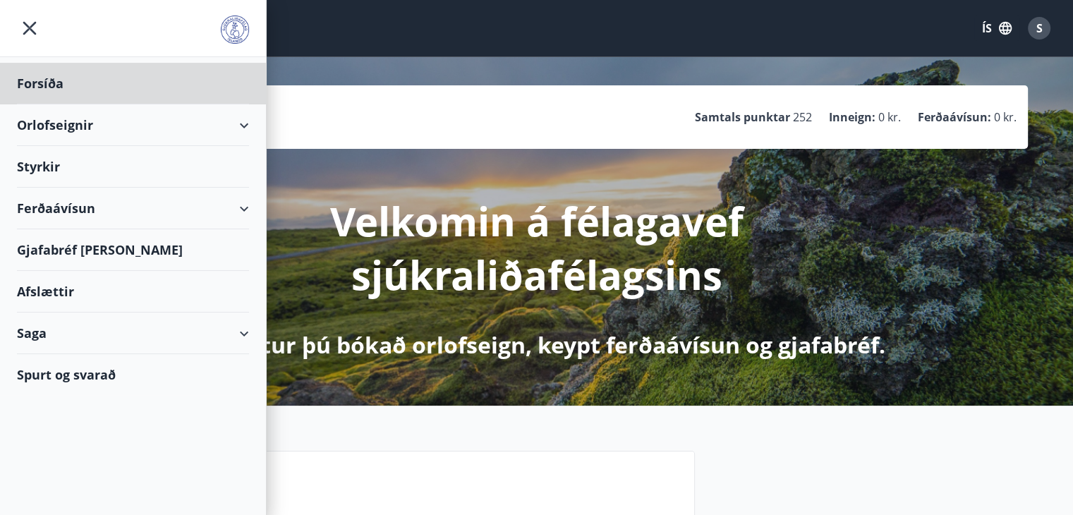
click at [50, 104] on div "Styrkir" at bounding box center [133, 84] width 232 height 42
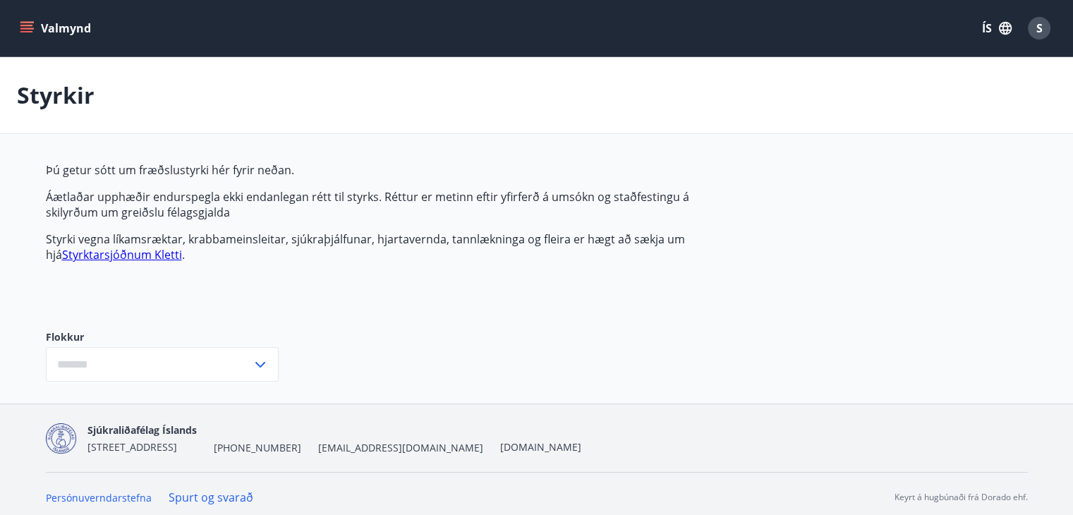
type input "***"
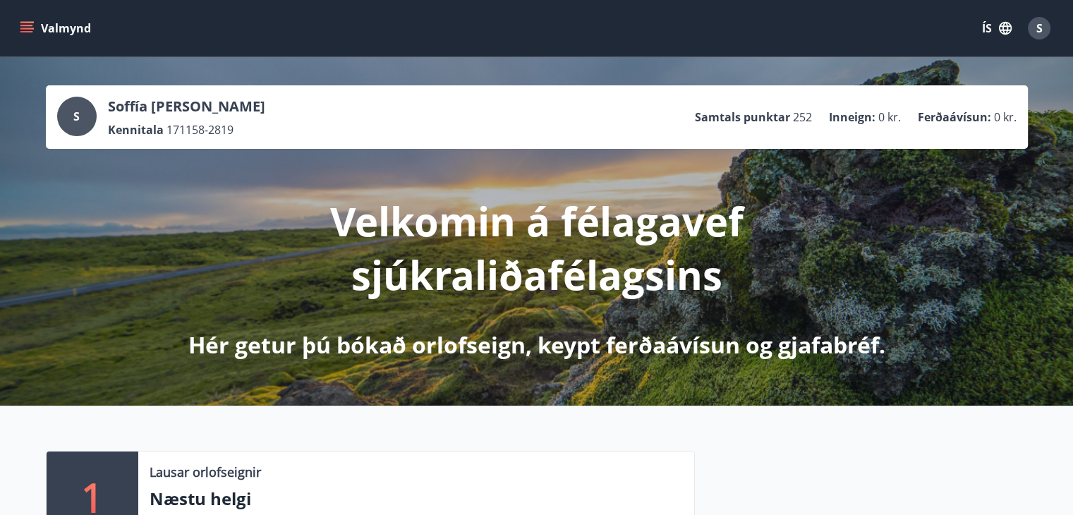
click at [30, 24] on icon "menu" at bounding box center [27, 28] width 14 height 14
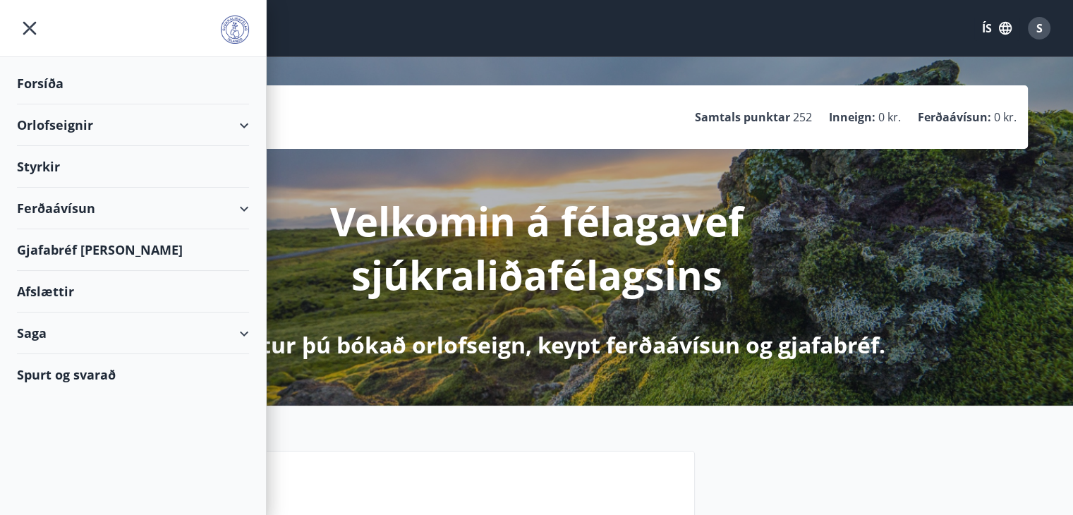
click at [3, 125] on div "Orlofseignir" at bounding box center [133, 125] width 266 height 42
click at [241, 126] on div "Orlofseignir" at bounding box center [133, 125] width 232 height 42
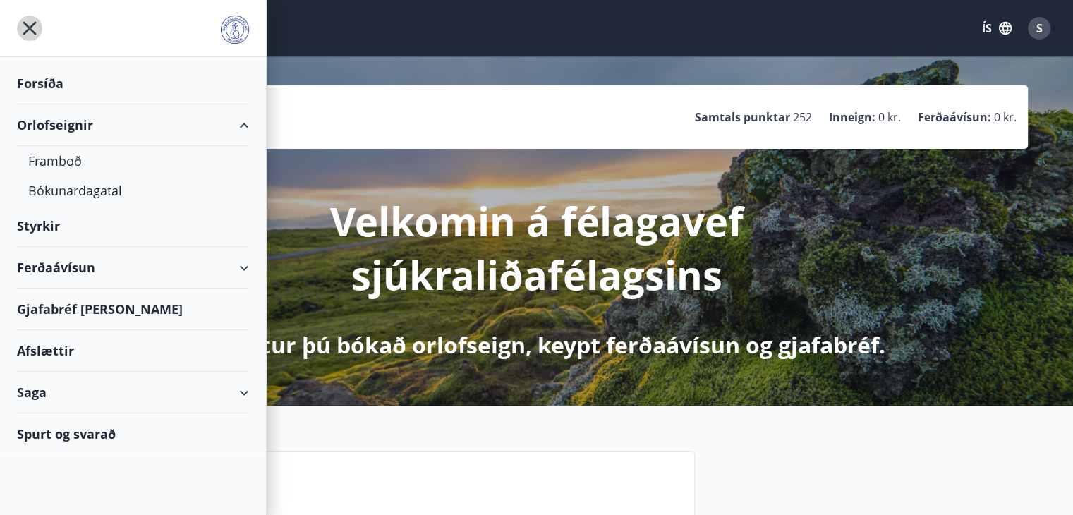
click at [36, 27] on icon "menu" at bounding box center [29, 28] width 25 height 25
